Goal: Transaction & Acquisition: Purchase product/service

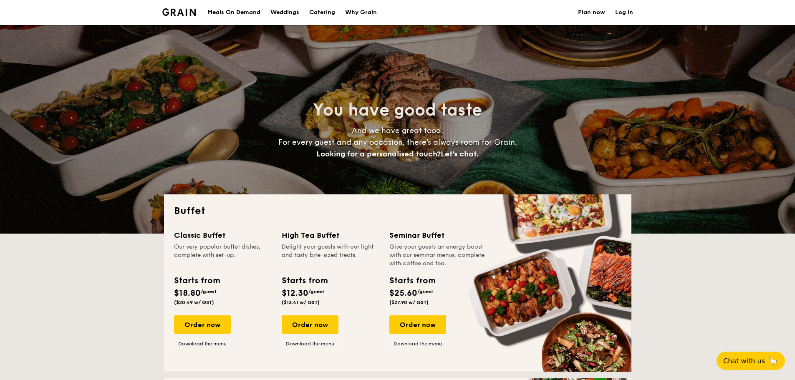
select select
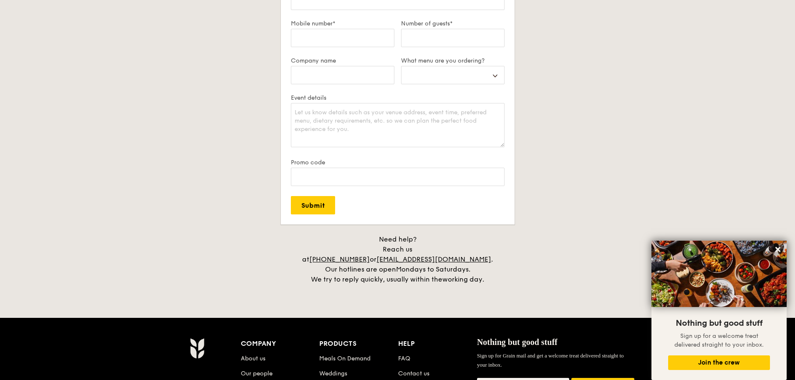
scroll to position [1653, 0]
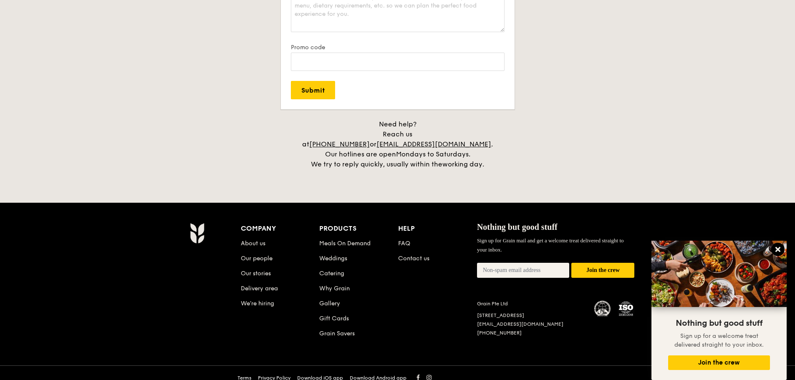
click at [779, 249] on icon at bounding box center [778, 250] width 8 height 8
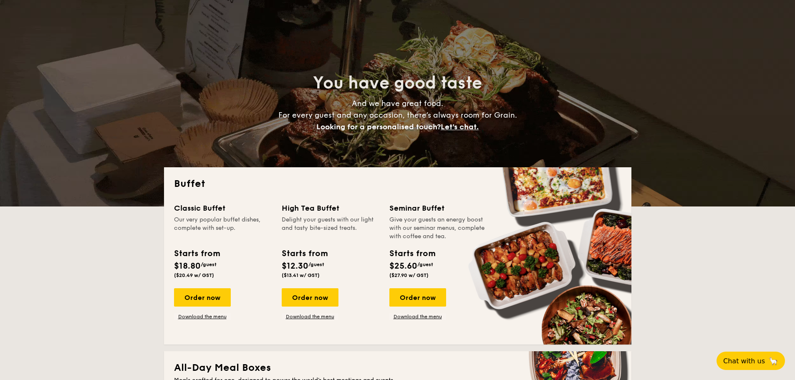
scroll to position [42, 0]
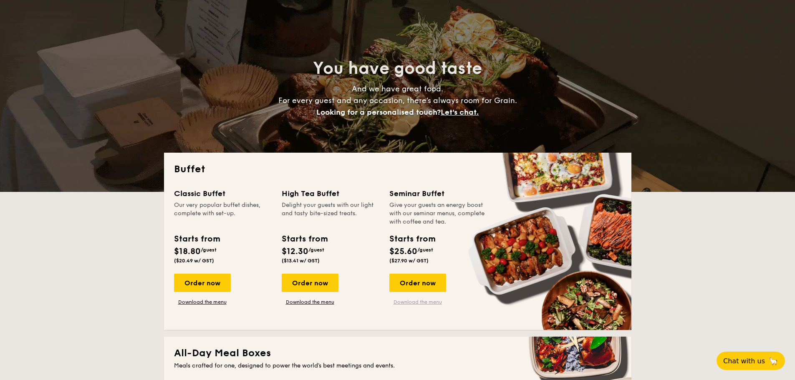
click at [415, 303] on link "Download the menu" at bounding box center [417, 302] width 57 height 7
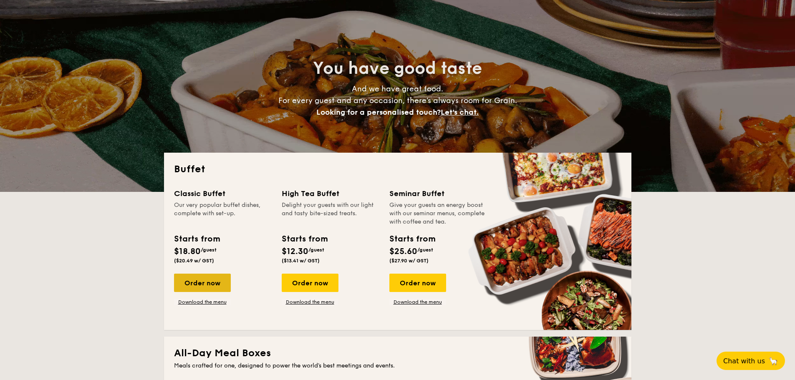
click at [223, 280] on div "Order now" at bounding box center [202, 283] width 57 height 18
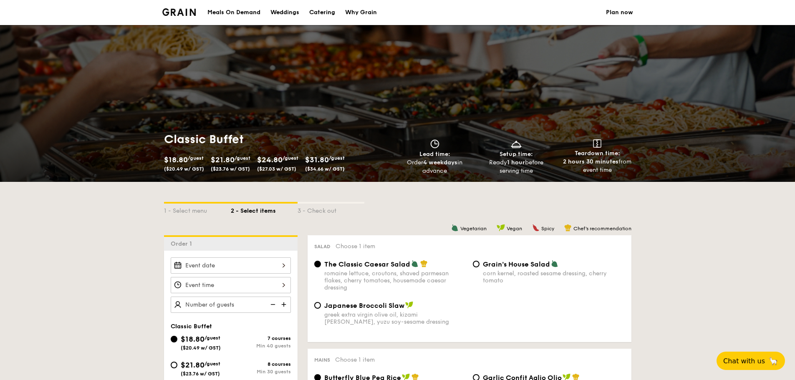
select select
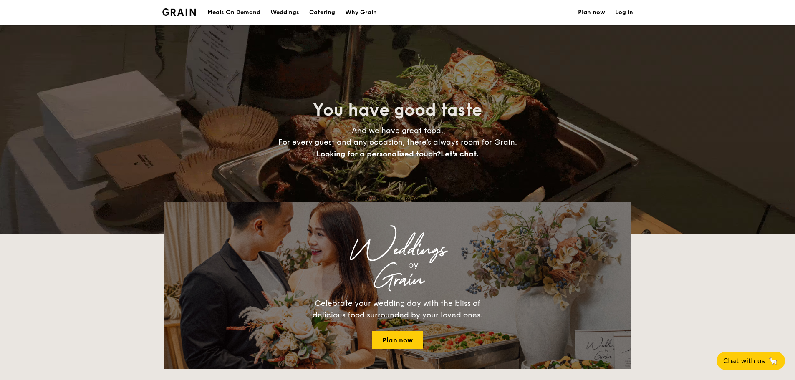
scroll to position [42, 0]
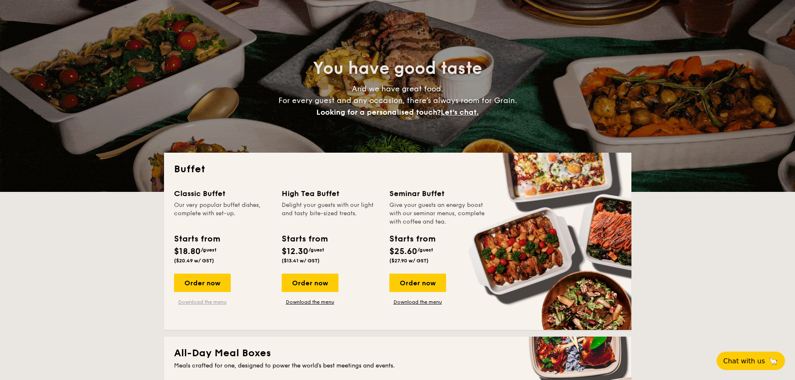
click at [219, 304] on link "Download the menu" at bounding box center [202, 302] width 57 height 7
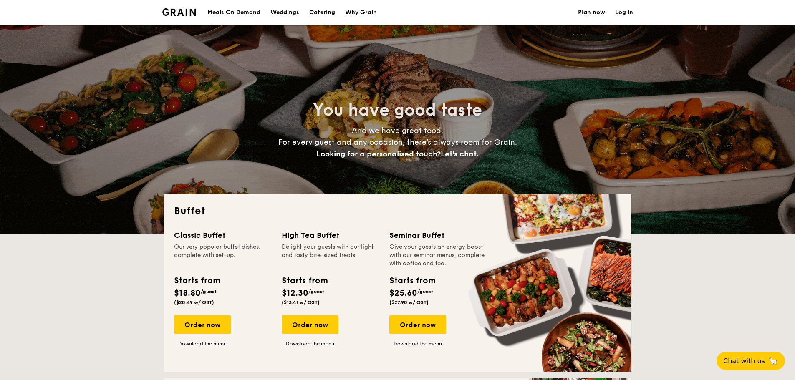
select select
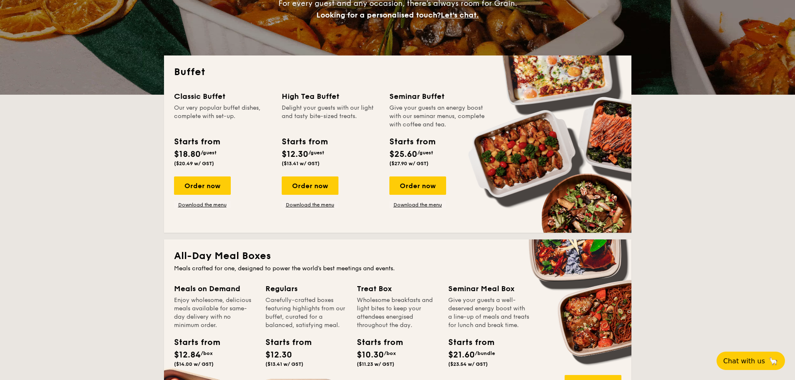
scroll to position [167, 0]
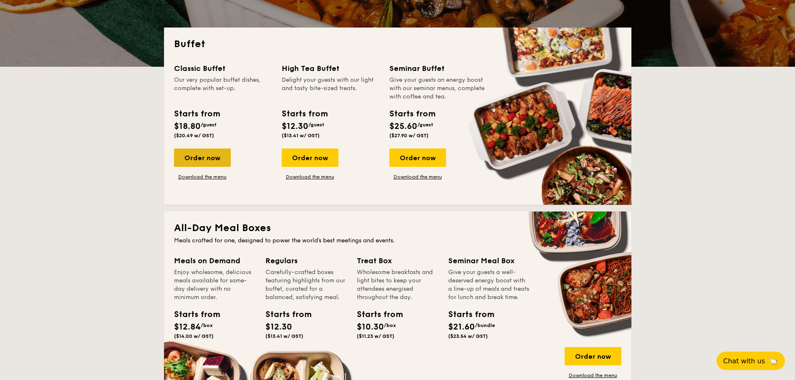
click at [211, 154] on div "Order now" at bounding box center [202, 157] width 57 height 18
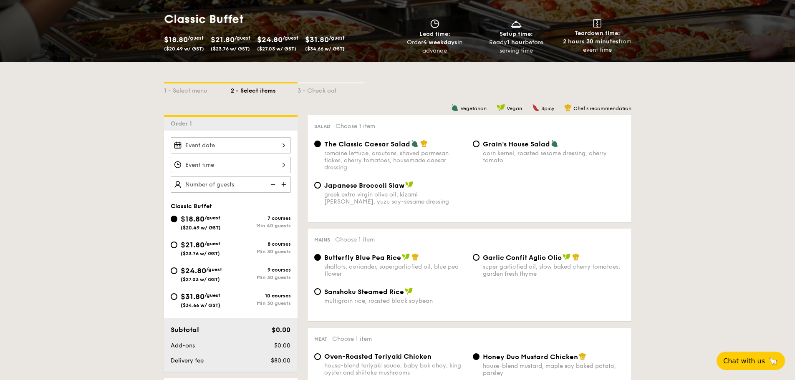
scroll to position [125, 0]
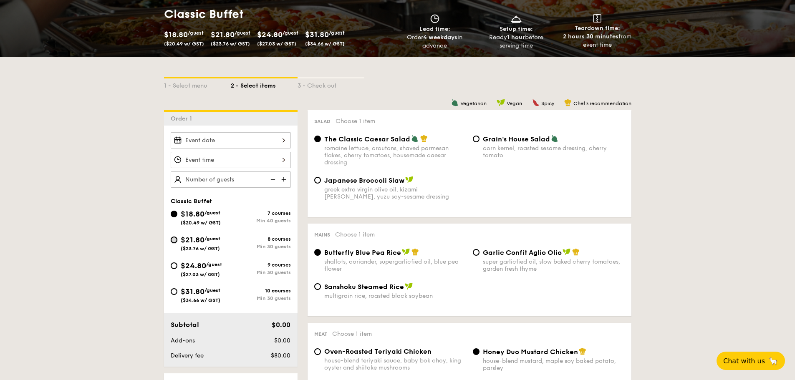
click at [177, 241] on input "$21.80 /guest ($23.76 w/ GST) 8 courses Min 30 guests" at bounding box center [174, 239] width 7 height 7
radio input "true"
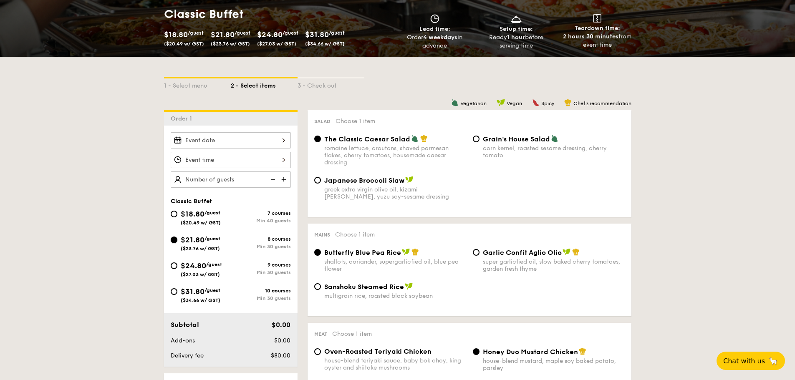
radio input "true"
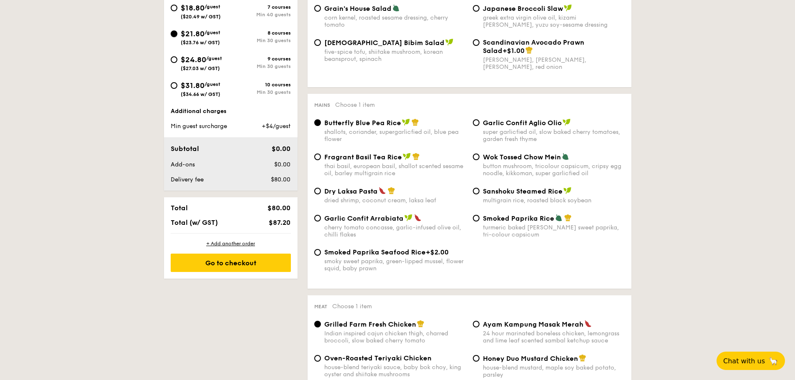
scroll to position [334, 0]
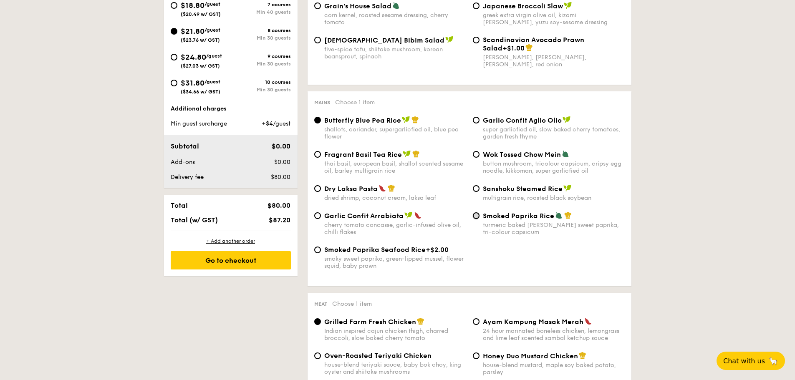
click at [478, 216] on input "Smoked Paprika Rice turmeric baked rice, smokey sweet paprika, tri-colour capsi…" at bounding box center [476, 215] width 7 height 7
radio input "true"
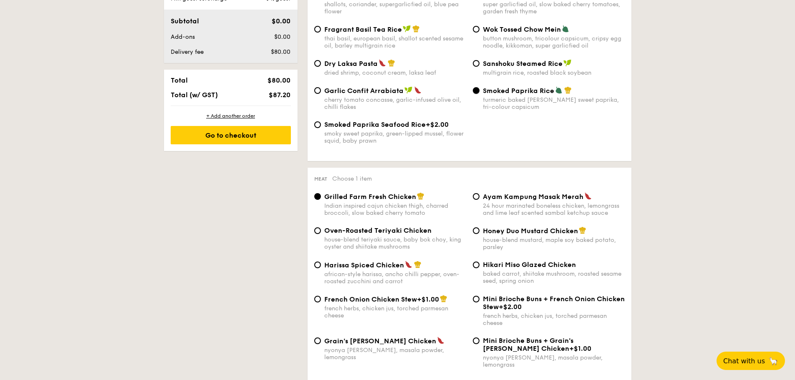
scroll to position [500, 0]
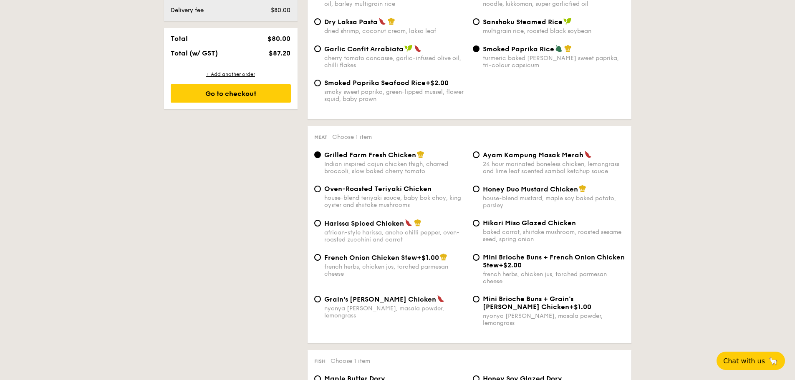
click at [507, 186] on span "Honey Duo Mustard Chicken" at bounding box center [530, 189] width 95 height 8
click at [479, 186] on input "Honey Duo Mustard Chicken house-blend mustard, maple soy baked potato, parsley" at bounding box center [476, 189] width 7 height 7
radio input "true"
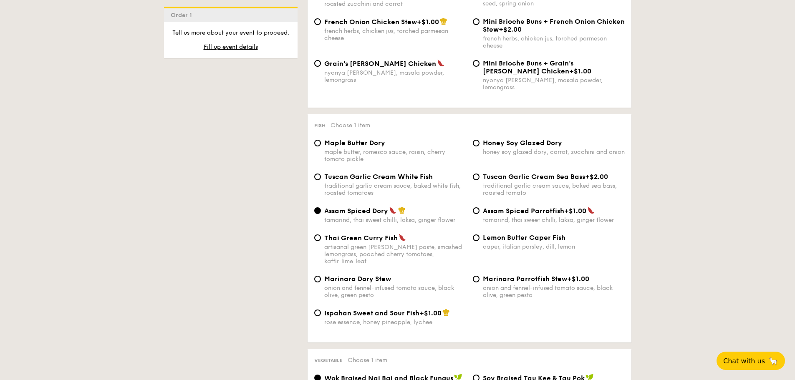
scroll to position [751, 0]
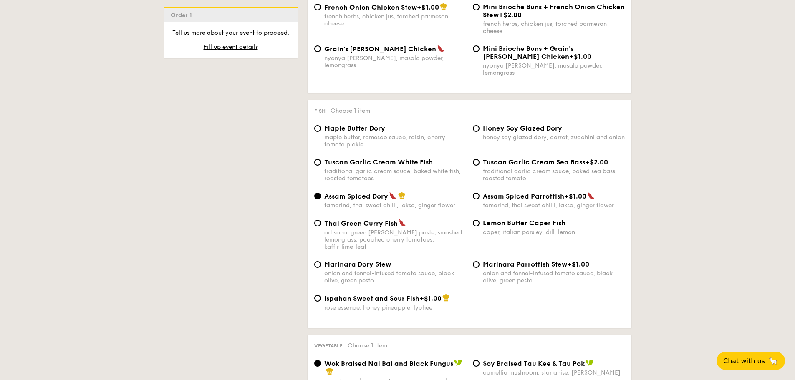
click at [359, 158] on span "Tuscan Garlic Cream White Fish" at bounding box center [378, 162] width 108 height 8
click at [321, 159] on input "Tuscan Garlic Cream White Fish traditional garlic cream sauce, baked white fish…" at bounding box center [317, 162] width 7 height 7
radio input "true"
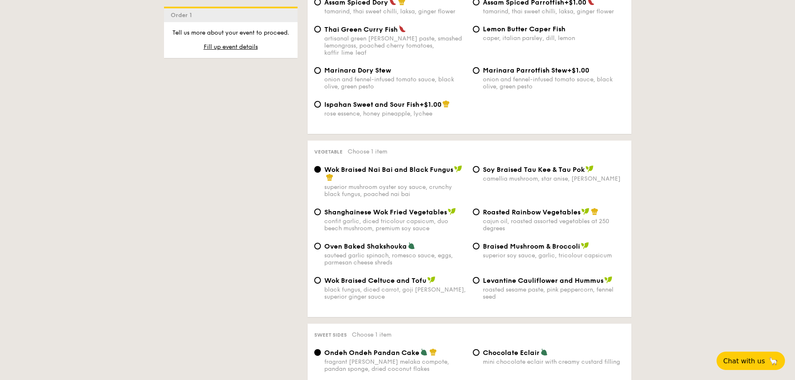
scroll to position [959, 0]
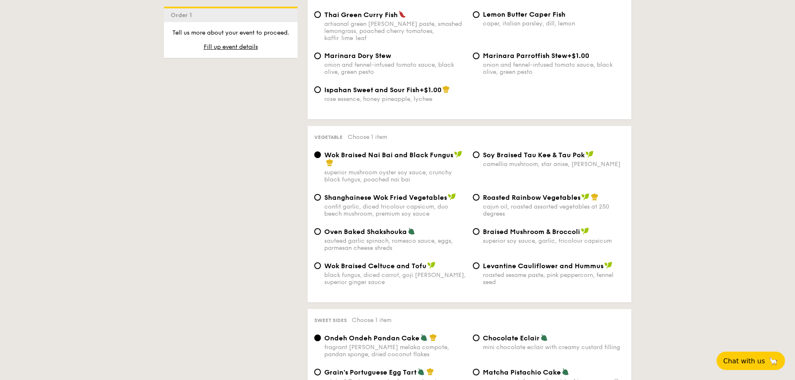
click at [515, 228] on span "Braised Mushroom & Broccoli" at bounding box center [531, 232] width 97 height 8
click at [479, 228] on input "Braised Mushroom & Broccoli superior soy sauce, garlic, tricolour capsicum" at bounding box center [476, 231] width 7 height 7
radio input "true"
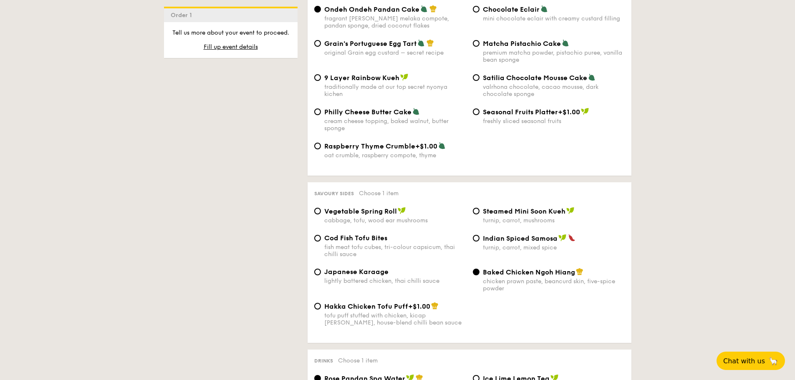
scroll to position [1293, 0]
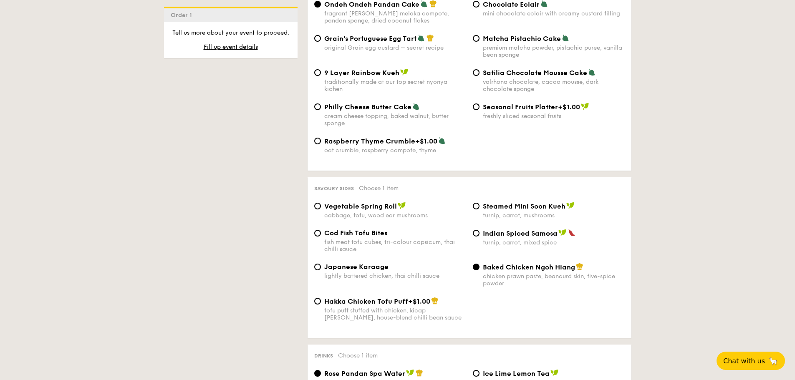
click at [327, 202] on span "Vegetable Spring Roll" at bounding box center [360, 206] width 73 height 8
click at [321, 203] on input "Vegetable Spring Roll cabbage, tofu, wood ear mushrooms" at bounding box center [317, 206] width 7 height 7
radio input "true"
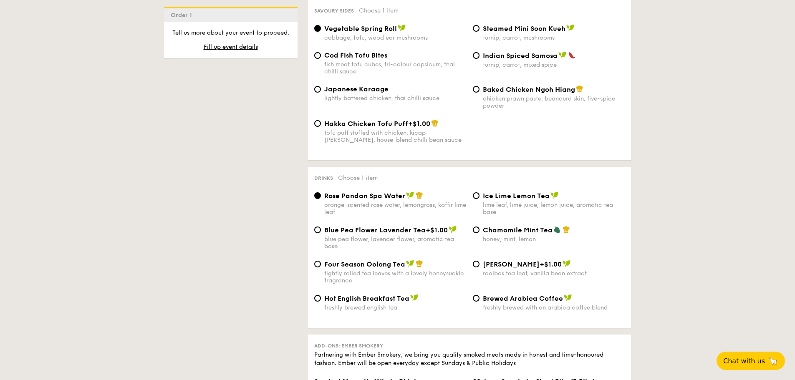
scroll to position [1501, 0]
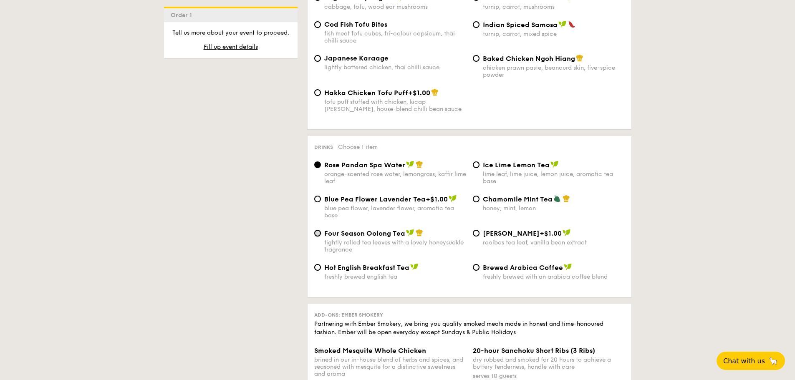
click at [316, 230] on input "Four Season Oolong Tea tightly rolled tea leaves with a lovely honeysuckle frag…" at bounding box center [317, 233] width 7 height 7
radio input "true"
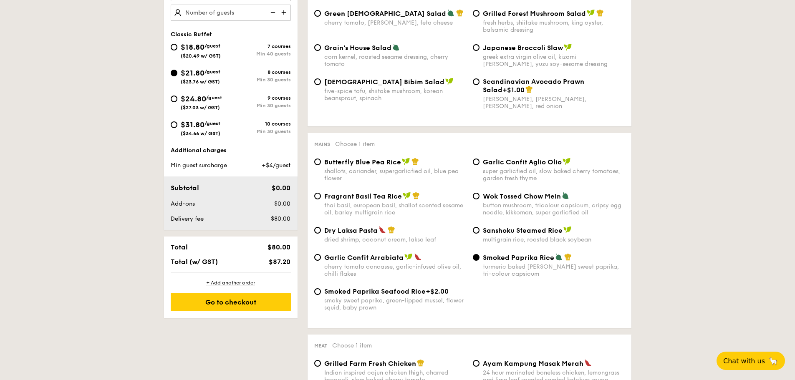
scroll to position [125, 0]
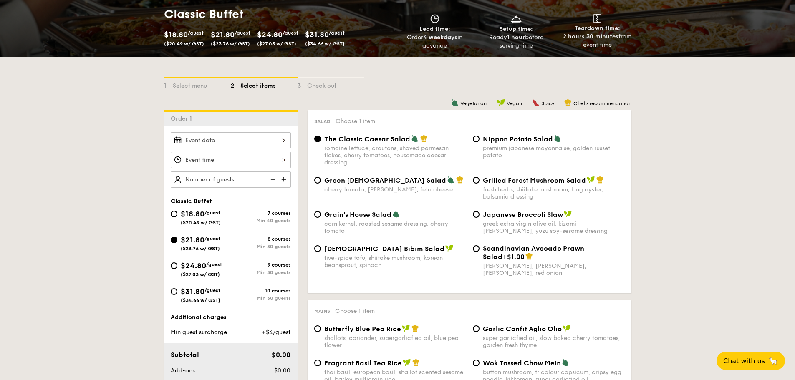
click at [245, 140] on div at bounding box center [231, 140] width 120 height 16
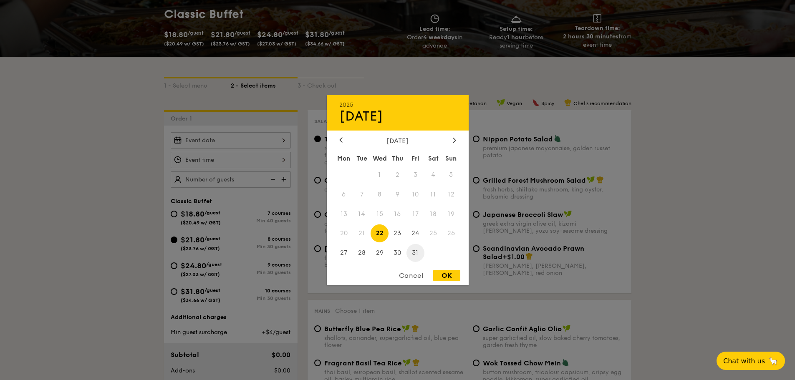
click at [415, 253] on span "31" at bounding box center [415, 253] width 18 height 18
click at [440, 277] on div "OK" at bounding box center [446, 275] width 27 height 11
type input "Oct 31, 2025"
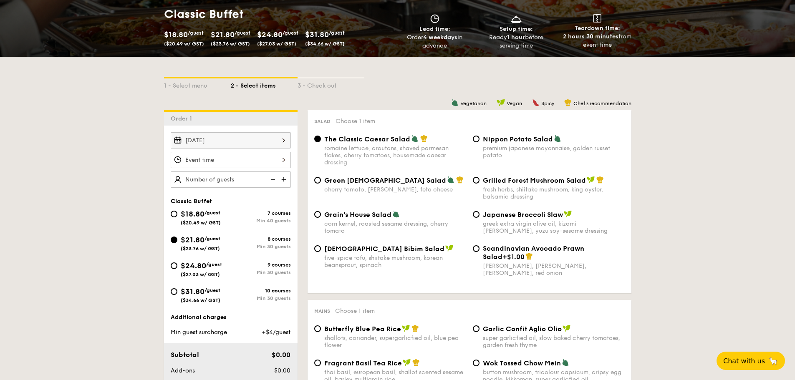
click at [248, 164] on div at bounding box center [231, 160] width 120 height 16
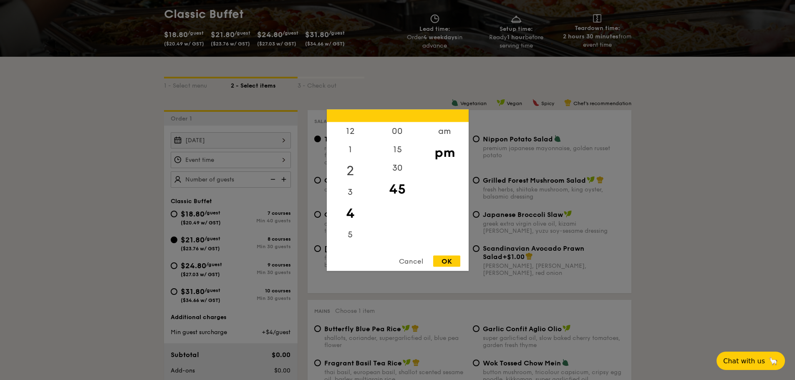
scroll to position [83, 0]
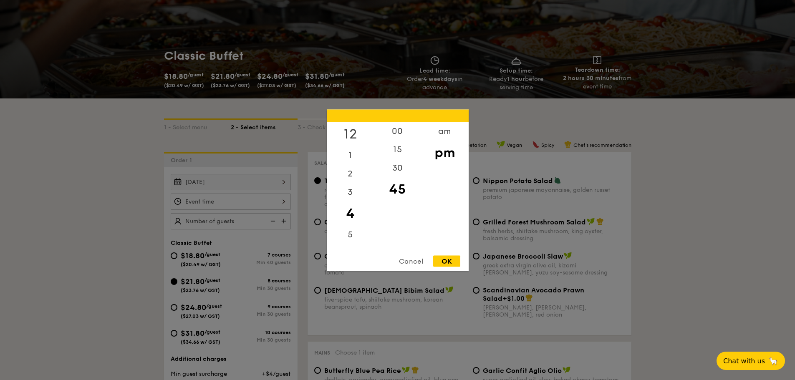
click at [352, 133] on div "12" at bounding box center [350, 134] width 47 height 24
click at [397, 164] on div "30" at bounding box center [397, 170] width 47 height 24
click at [394, 134] on div "00" at bounding box center [397, 134] width 47 height 24
click at [445, 259] on div "OK" at bounding box center [446, 260] width 27 height 11
type input "12:00PM"
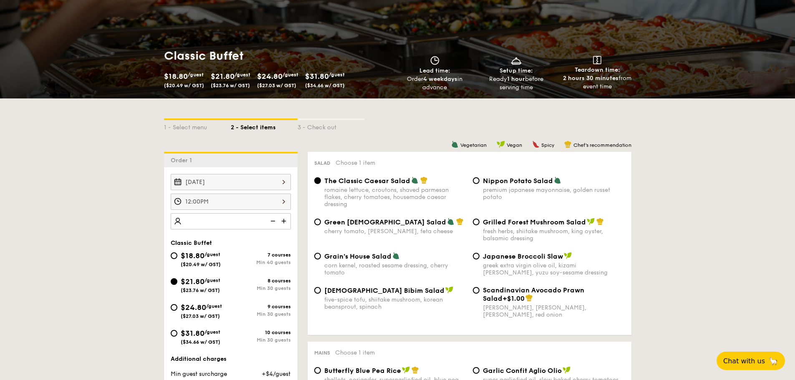
click at [282, 222] on img at bounding box center [284, 221] width 13 height 16
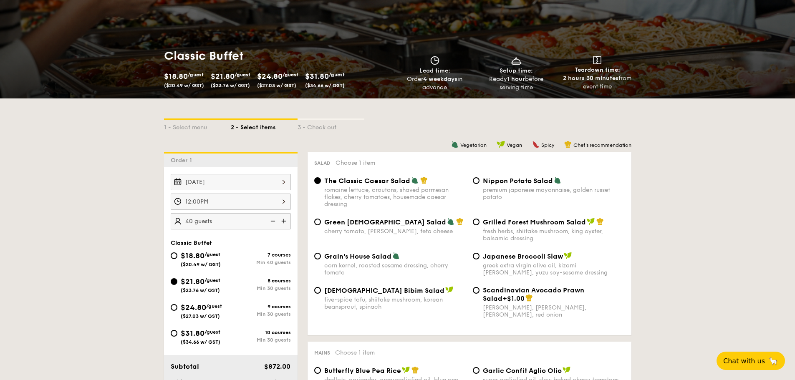
click at [272, 223] on img at bounding box center [272, 221] width 13 height 16
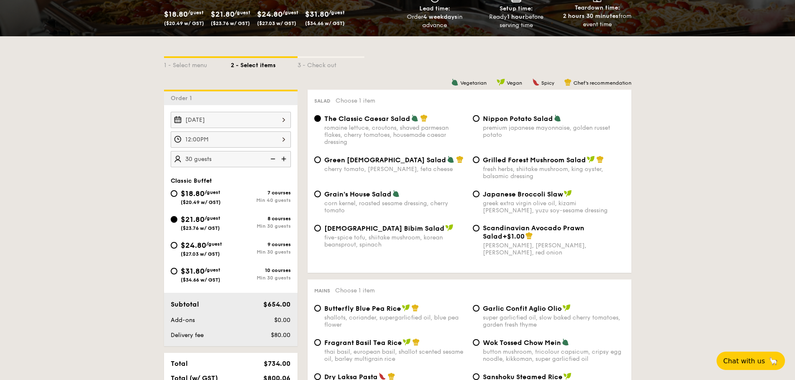
scroll to position [125, 0]
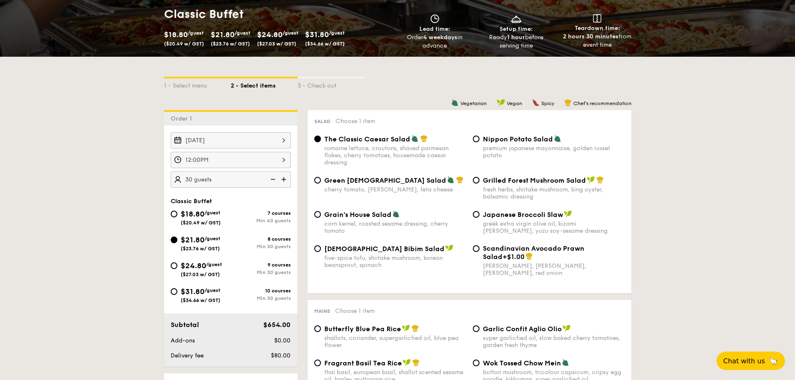
click at [286, 180] on img at bounding box center [284, 179] width 13 height 16
type input "35 guests"
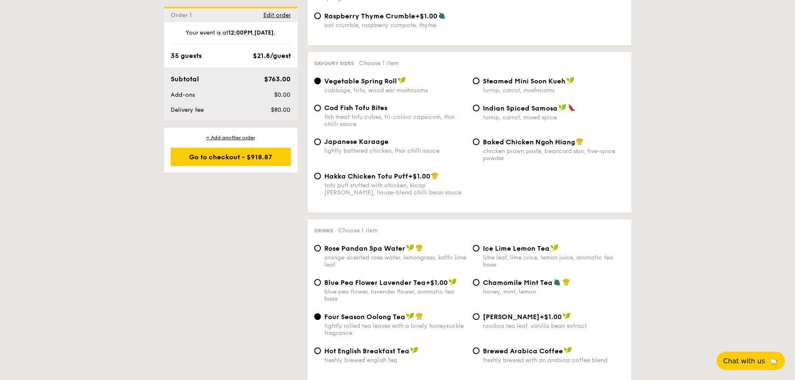
scroll to position [1501, 0]
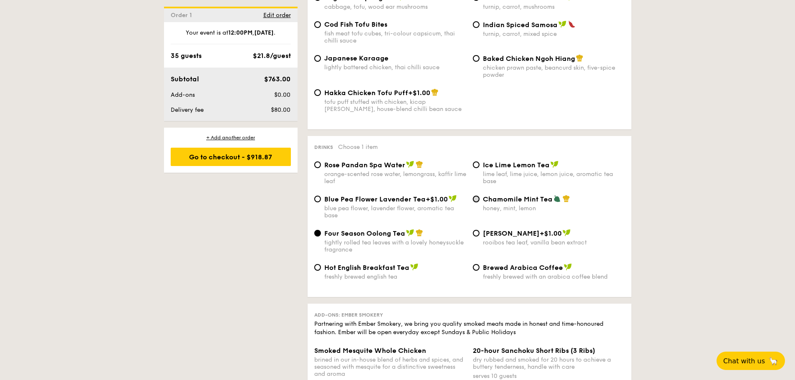
click at [479, 196] on input "Chamomile Mint Tea honey, mint, lemon" at bounding box center [476, 199] width 7 height 7
radio input "true"
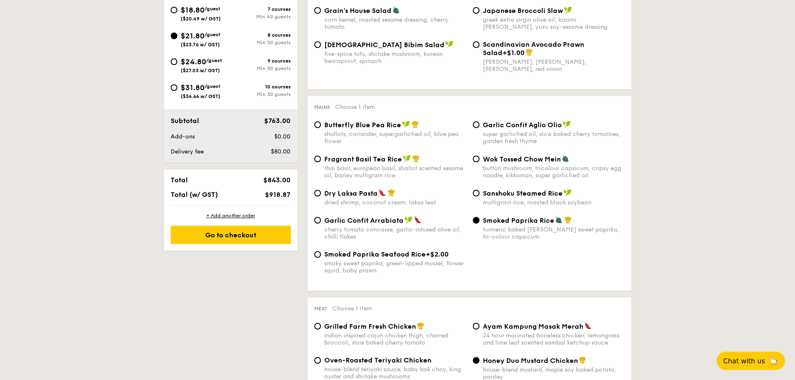
scroll to position [209, 0]
